Goal: Navigation & Orientation: Find specific page/section

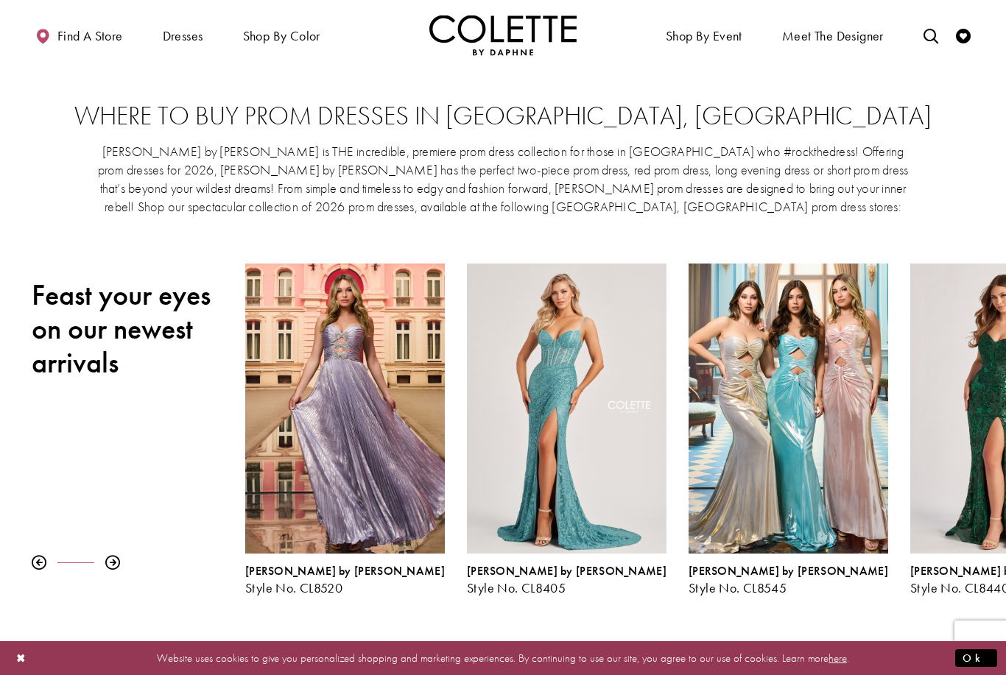
click at [0, 0] on span "PROM DRESSES" at bounding box center [0, 0] width 0 height 0
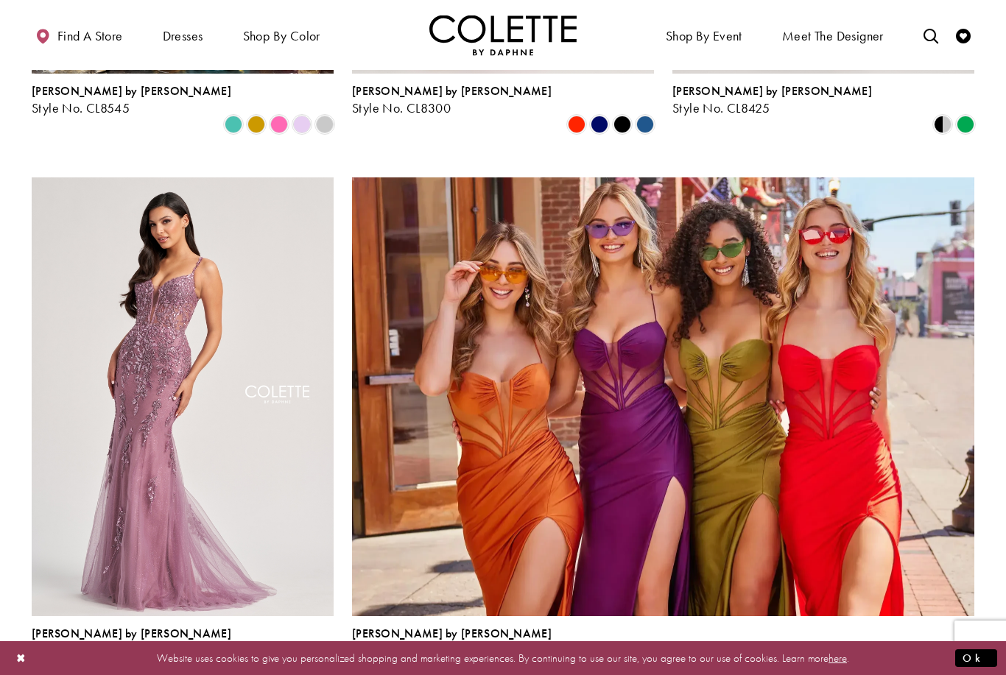
scroll to position [2985, 0]
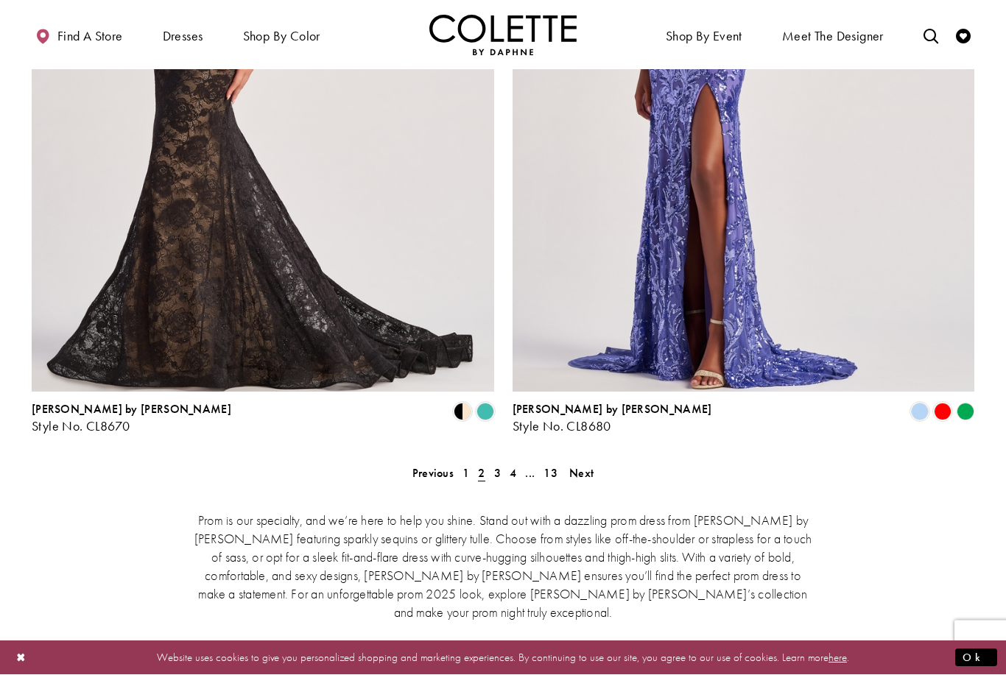
scroll to position [2918, 0]
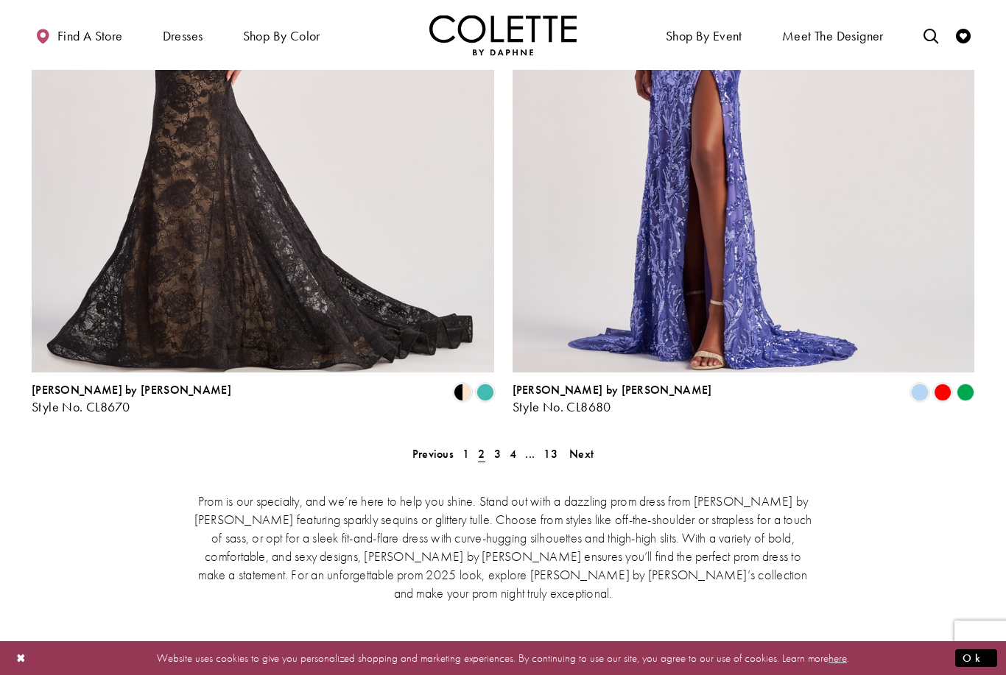
click at [495, 446] on span "3" at bounding box center [497, 453] width 7 height 15
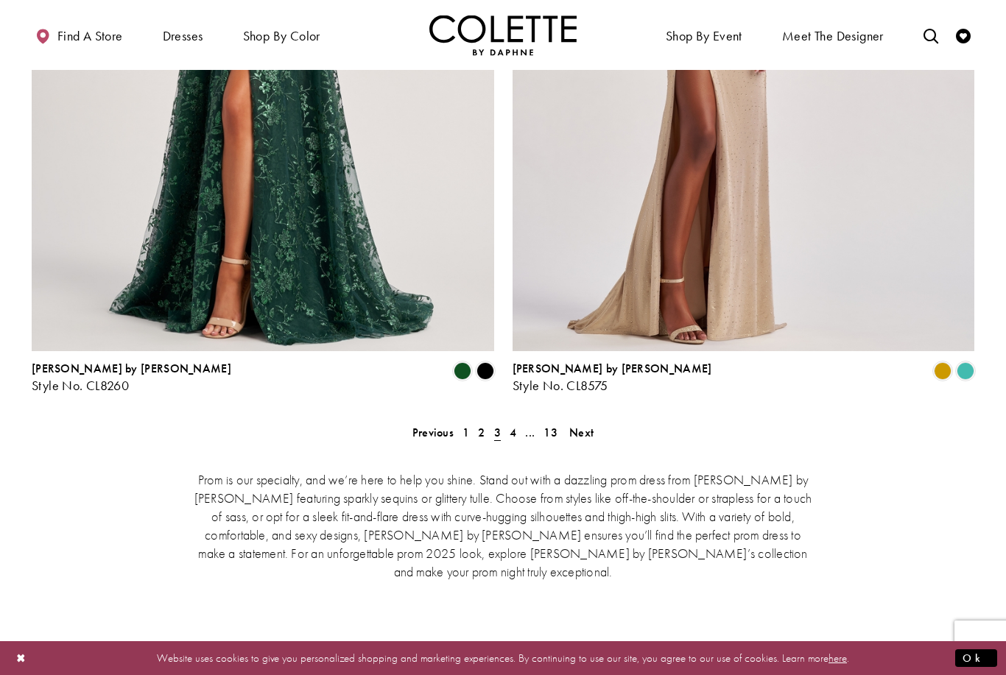
scroll to position [2939, 0]
click at [510, 426] on span "4" at bounding box center [512, 433] width 7 height 15
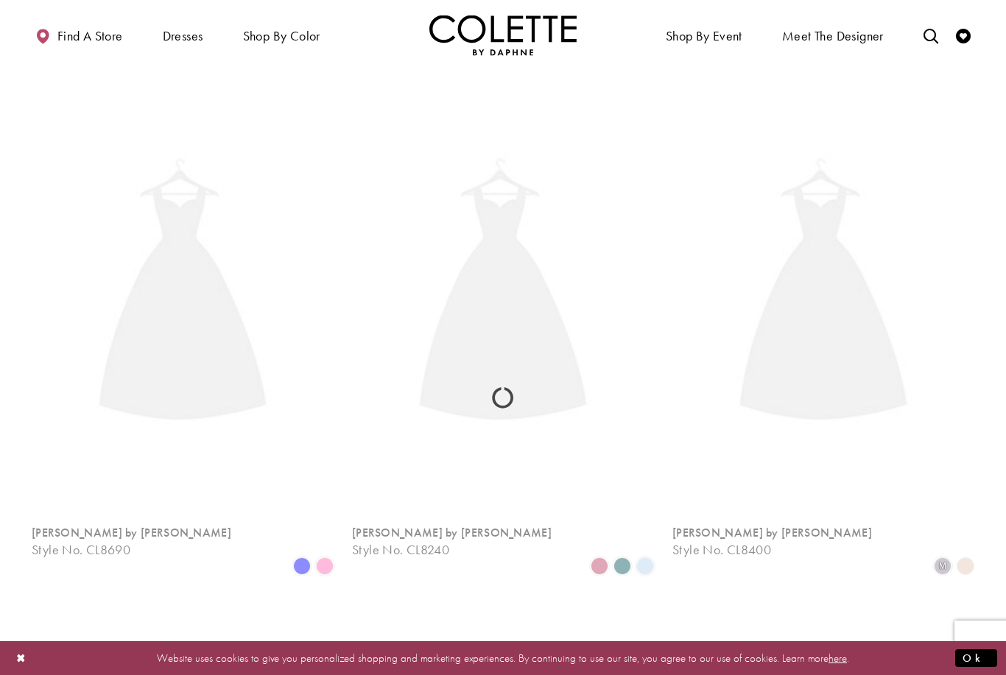
scroll to position [377, 0]
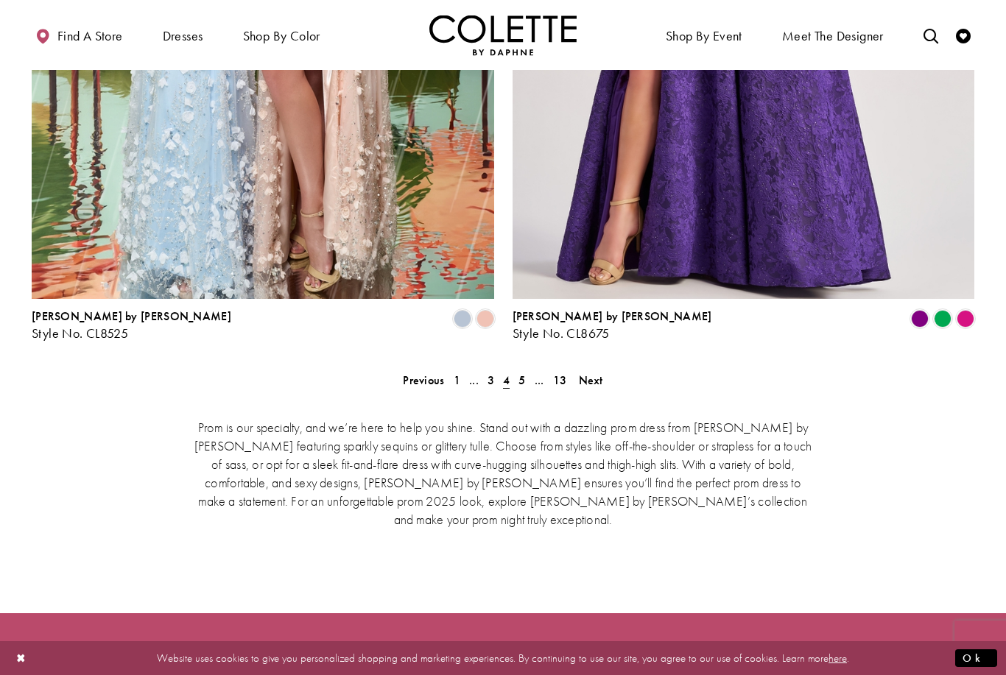
click at [522, 373] on span "5" at bounding box center [521, 380] width 7 height 15
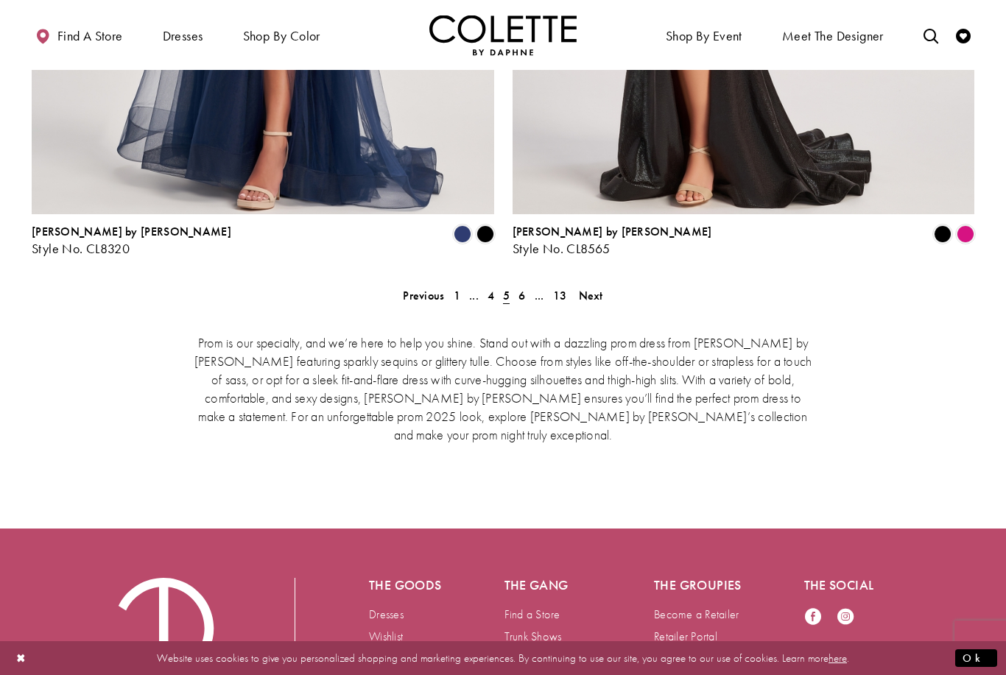
scroll to position [3072, 0]
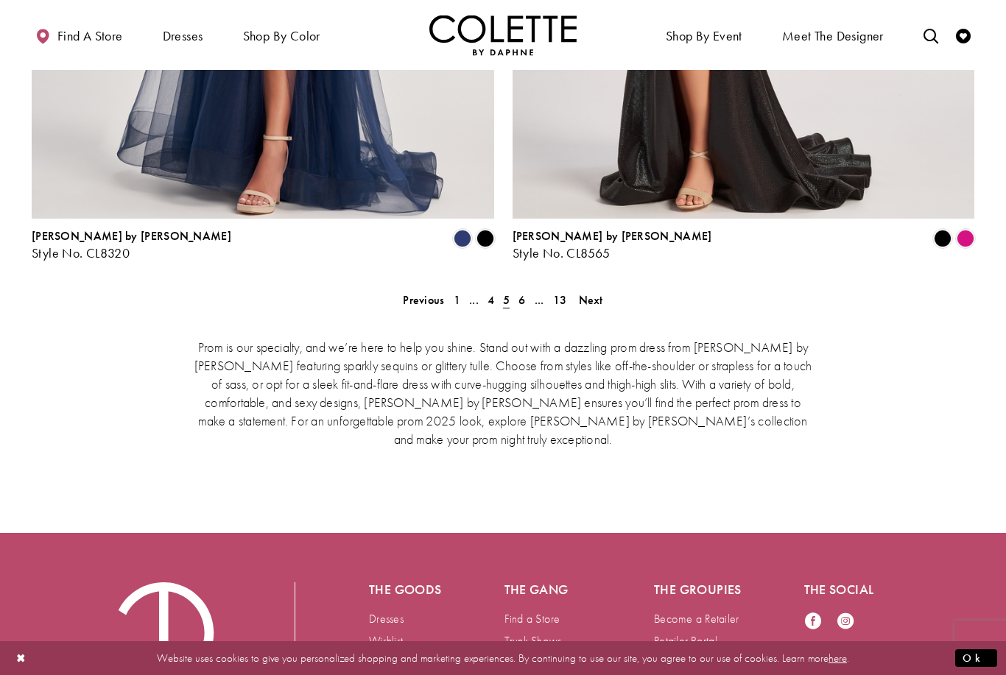
click at [518, 289] on link "6" at bounding box center [521, 299] width 15 height 21
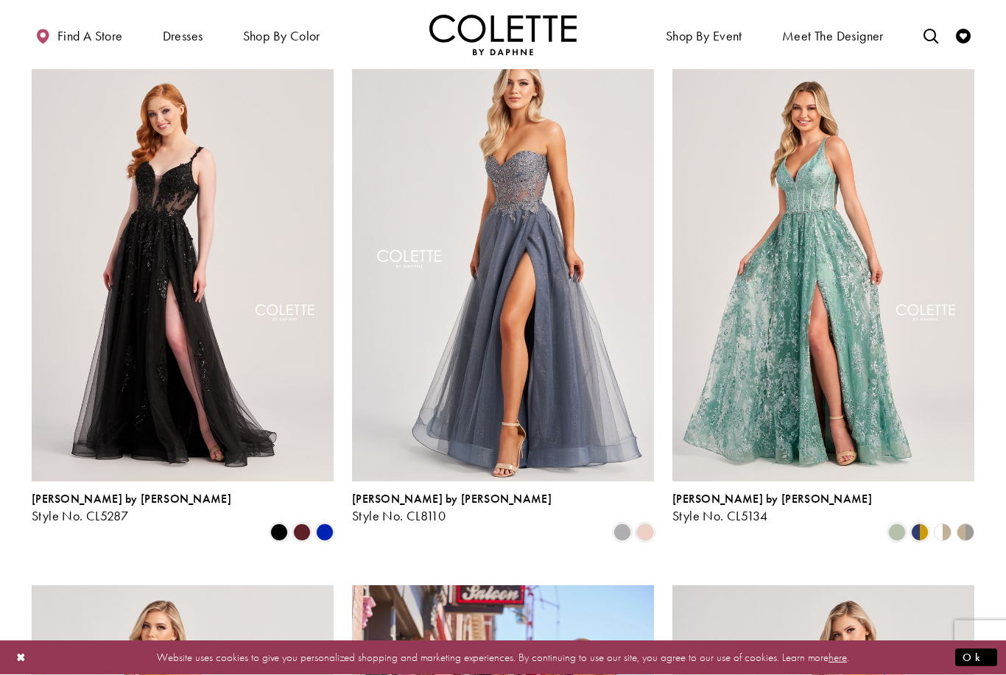
scroll to position [549, 0]
